Goal: Use online tool/utility

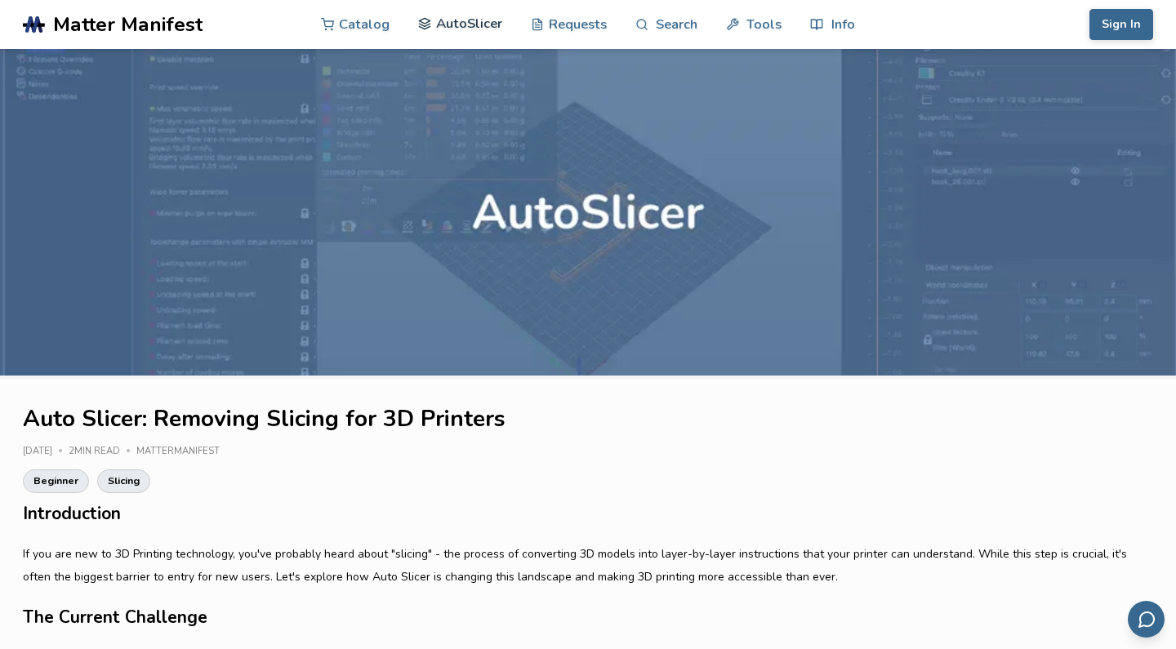
click at [463, 31] on link "AutoSlicer" at bounding box center [460, 23] width 84 height 49
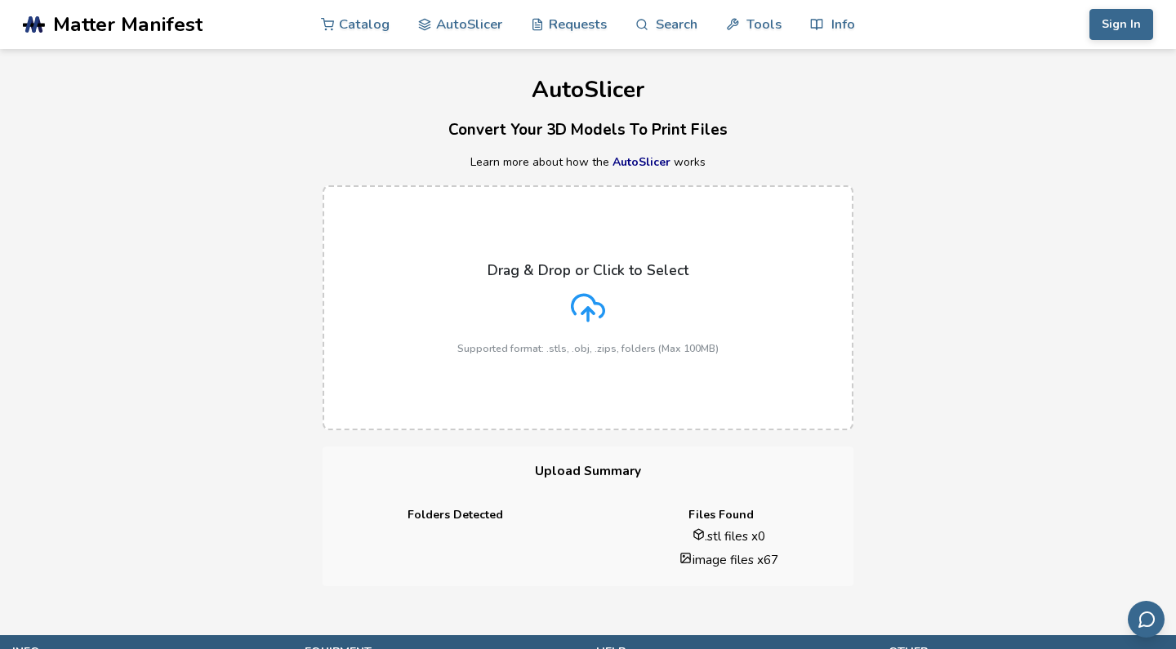
click at [903, 436] on div "Drag & Drop or Click to Select Supported format: .stls, .obj, .zips, folders (M…" at bounding box center [588, 308] width 1176 height 278
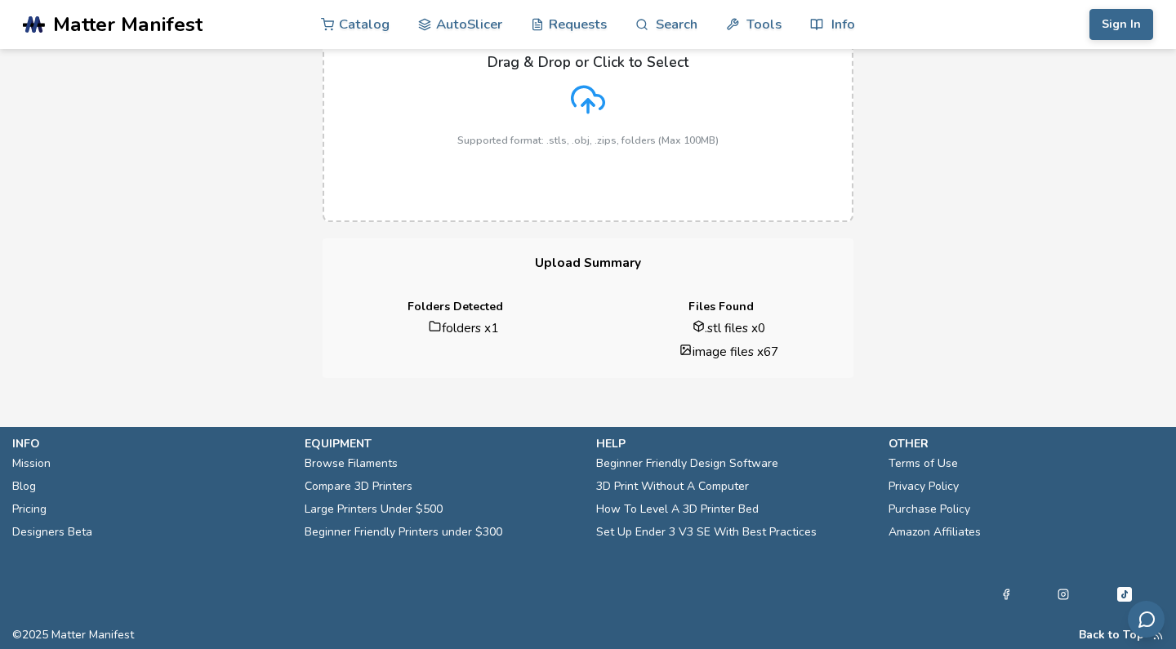
scroll to position [207, 0]
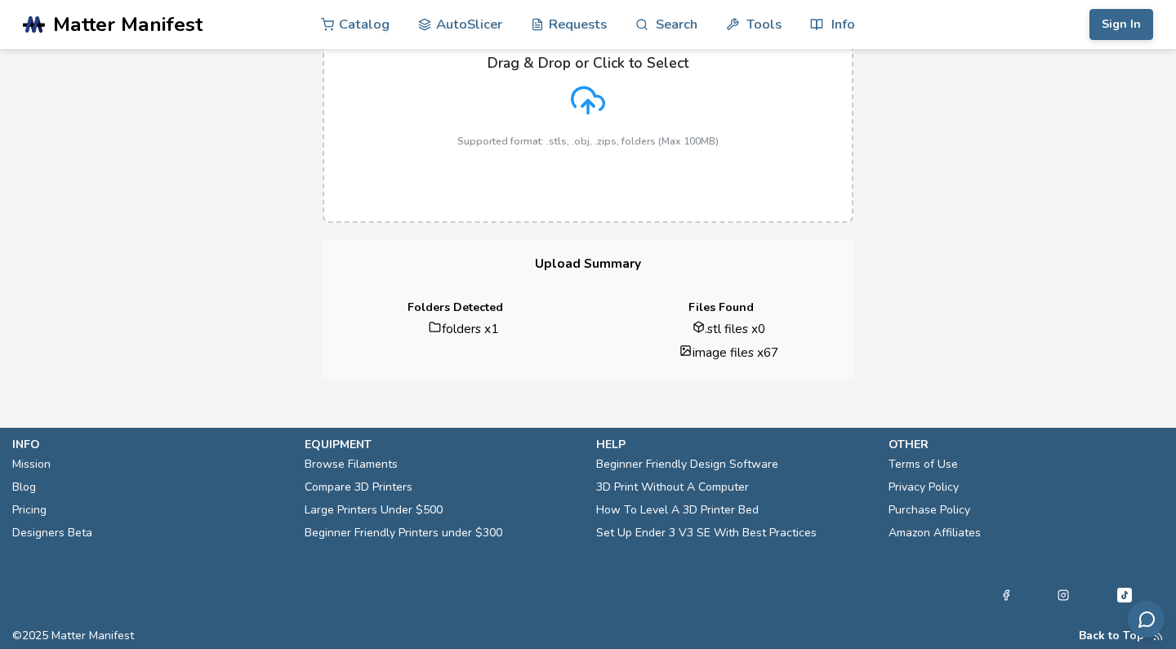
click at [474, 301] on h4 "Folders Detected" at bounding box center [455, 307] width 243 height 13
click at [590, 265] on h3 "Upload Summary" at bounding box center [588, 264] width 531 height 50
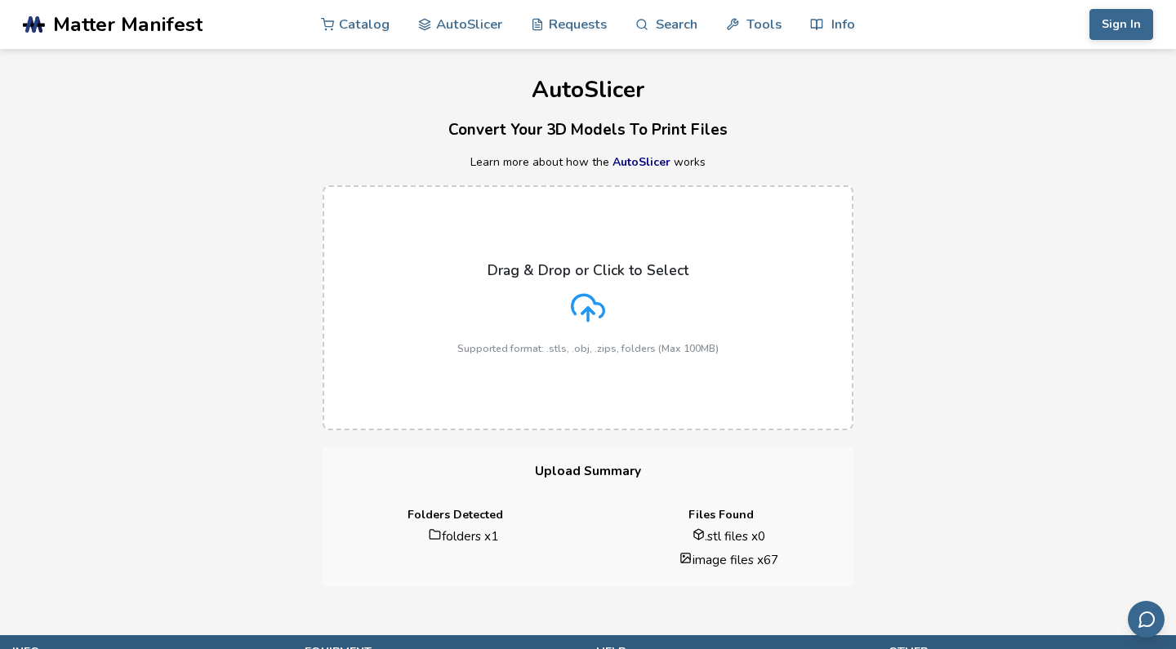
scroll to position [0, 0]
click at [979, 182] on div "Drag & Drop or Click to Select Supported format: .stls, .obj, .zips, folders (M…" at bounding box center [588, 308] width 1176 height 278
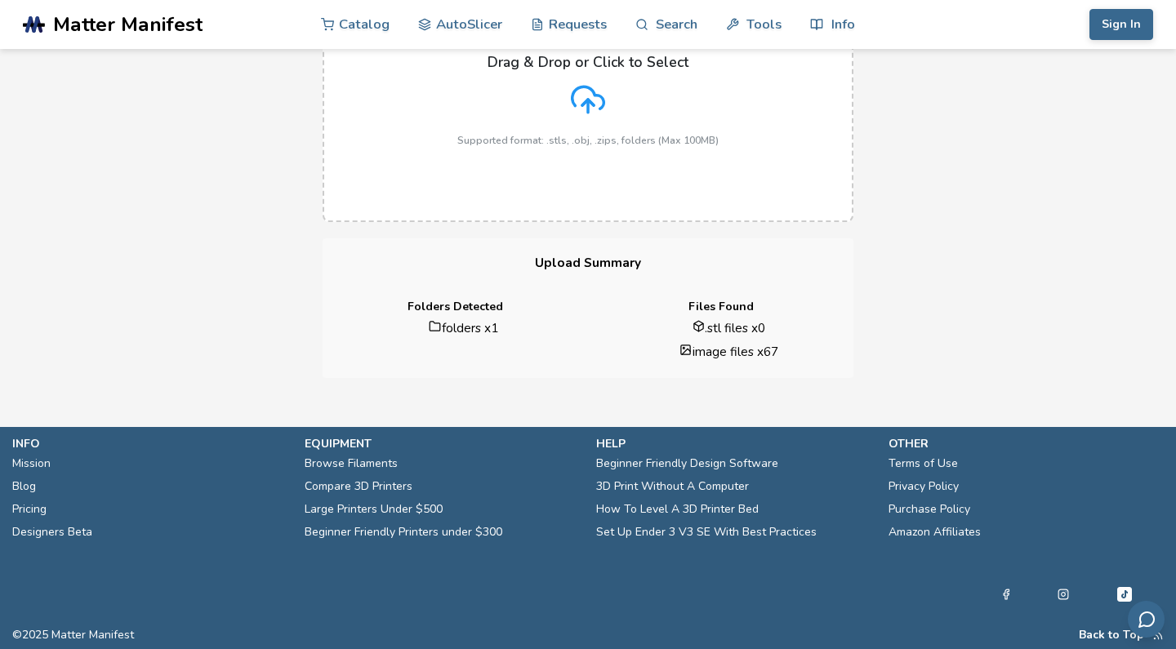
scroll to position [207, 0]
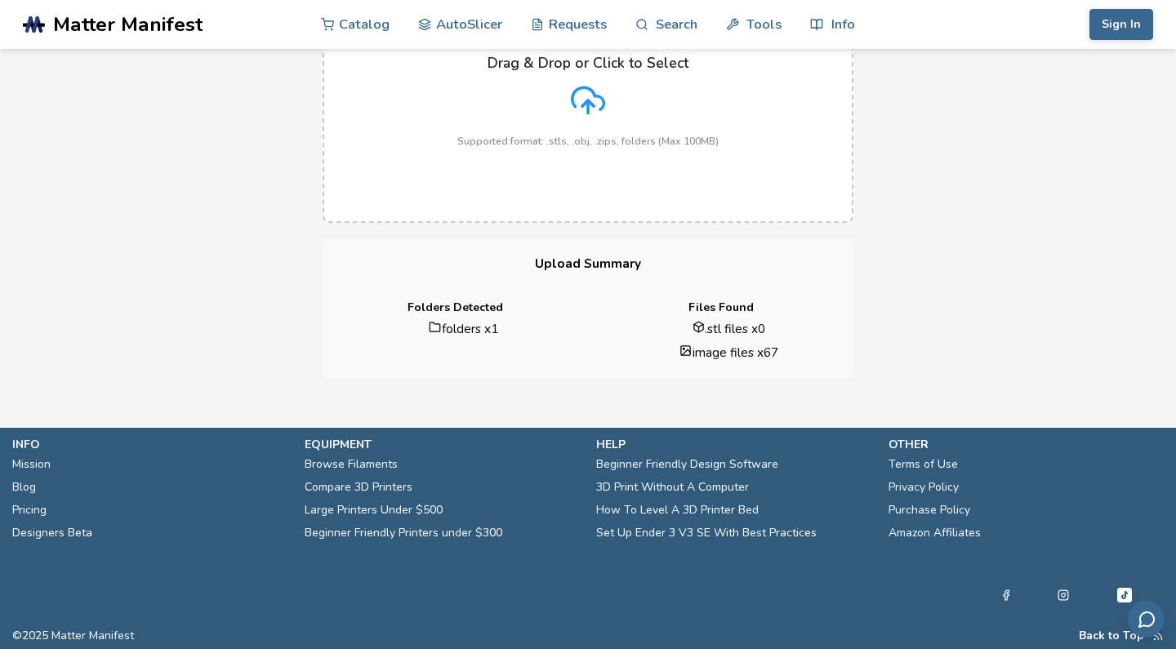
click at [640, 87] on div "Drag & Drop or Click to Select Supported format: .stls, .obj, .zips, folders (M…" at bounding box center [587, 101] width 261 height 92
click at [0, 0] on input "Drag & Drop or Click to Select Supported format: .stls, .obj, .zips, folders (M…" at bounding box center [0, 0] width 0 height 0
click at [1021, 190] on div "Drag & Drop or Click to Select Supported format: .stls, .obj, .zips, folders (M…" at bounding box center [588, 101] width 1176 height 278
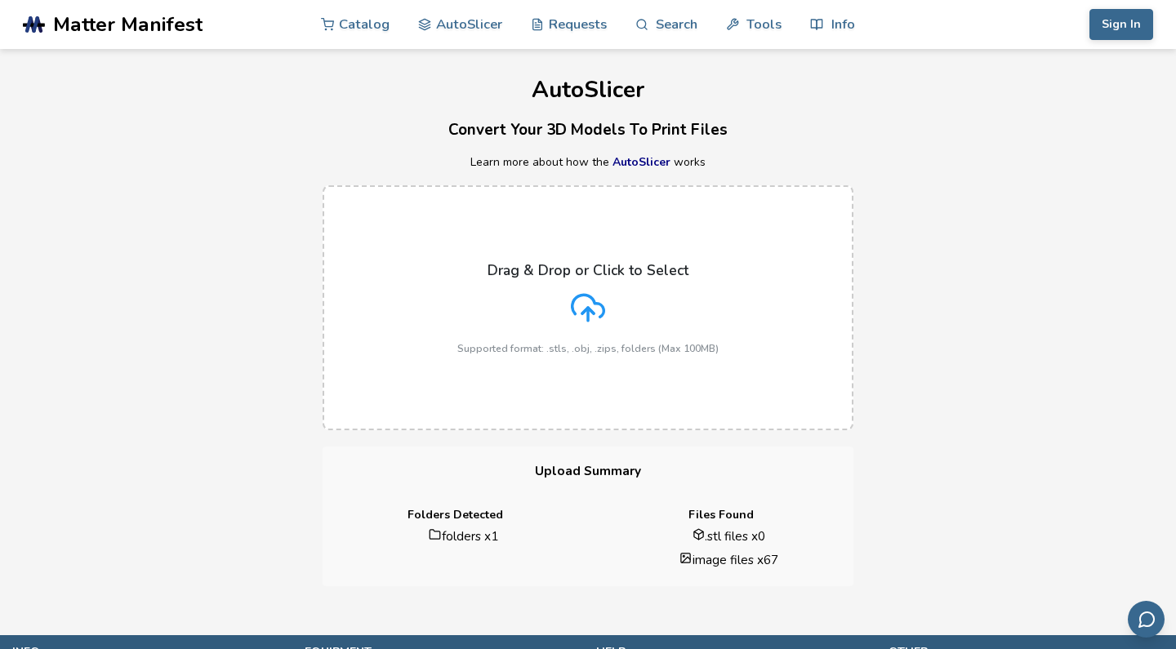
scroll to position [0, 0]
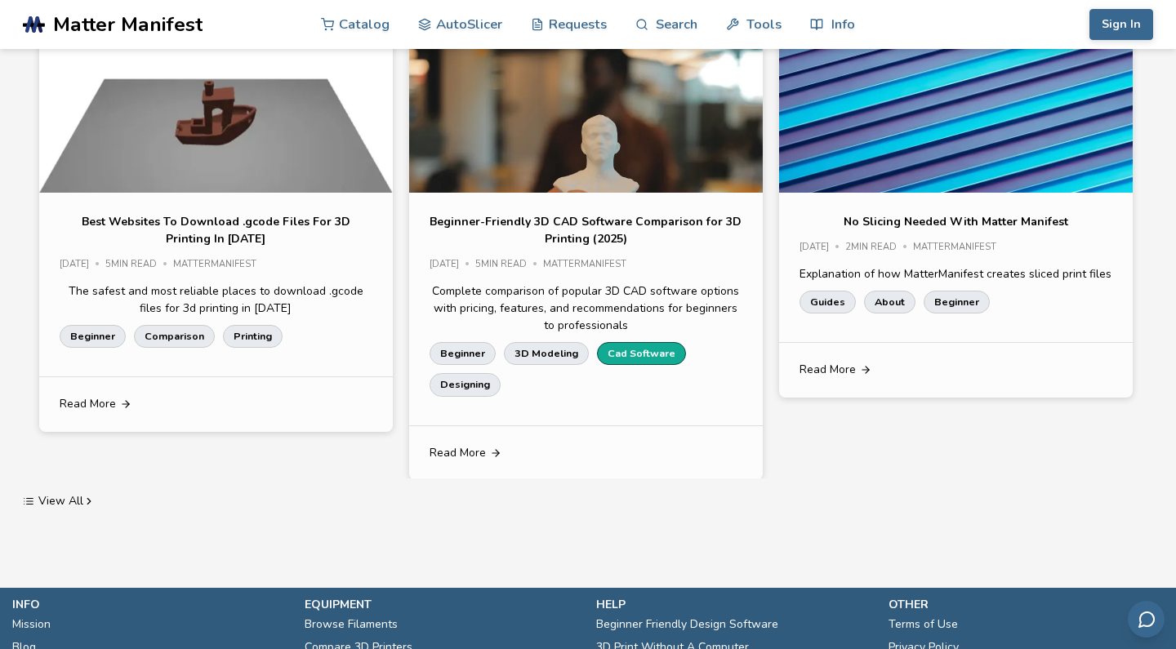
scroll to position [2388, 0]
